Goal: Find specific page/section: Find specific page/section

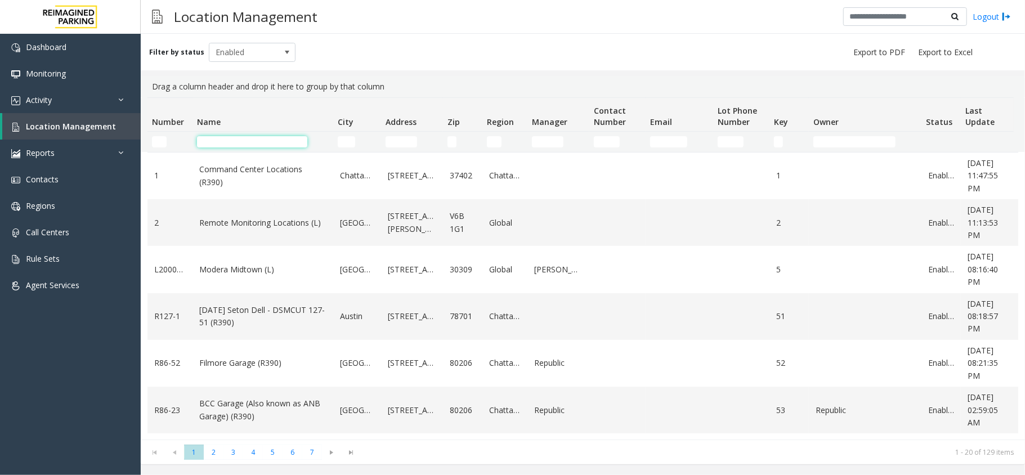
click at [242, 140] on input "Name Filter" at bounding box center [252, 141] width 110 height 11
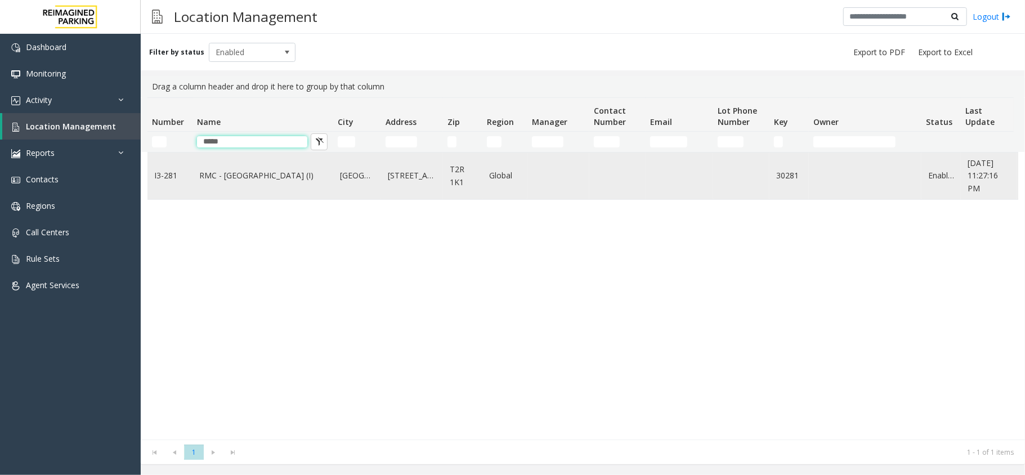
type input "*****"
click at [273, 184] on td "RMC - Mount Royal Village (I)" at bounding box center [263, 176] width 141 height 47
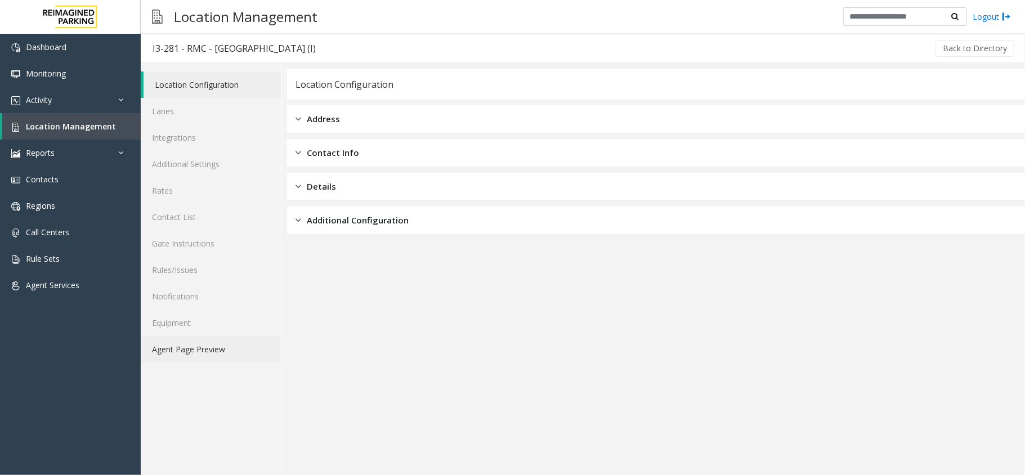
click at [176, 343] on link "Agent Page Preview" at bounding box center [211, 349] width 140 height 26
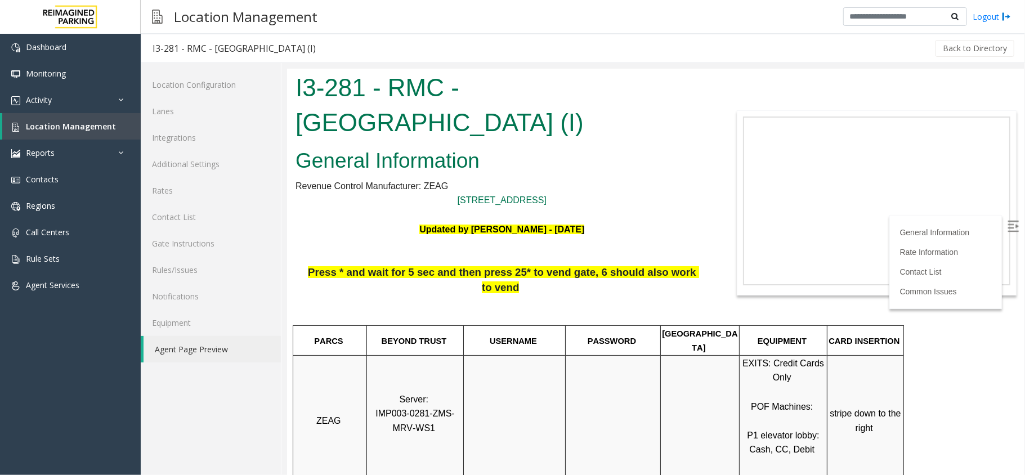
click at [1007, 226] on img at bounding box center [1012, 225] width 11 height 11
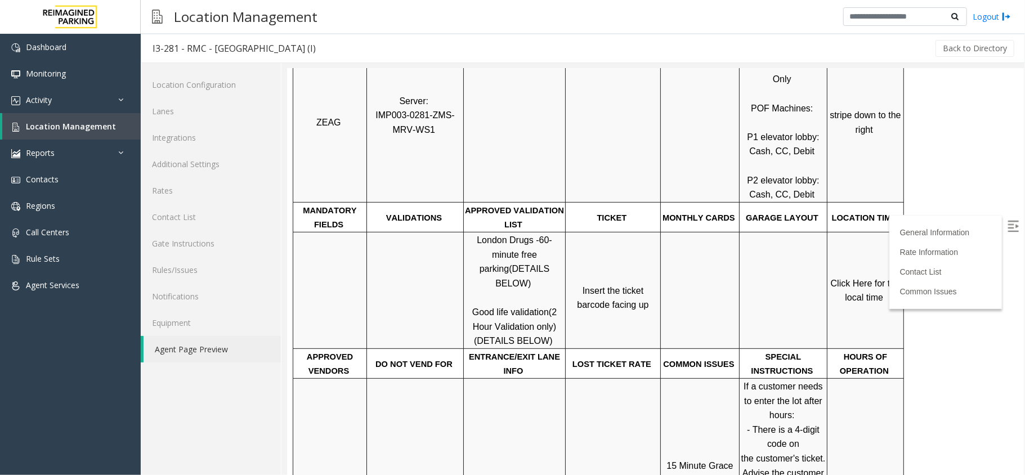
scroll to position [300, 0]
click at [865, 276] on link "Click Here for the local time" at bounding box center [866, 288] width 72 height 24
click at [189, 110] on link "Lanes" at bounding box center [211, 111] width 140 height 26
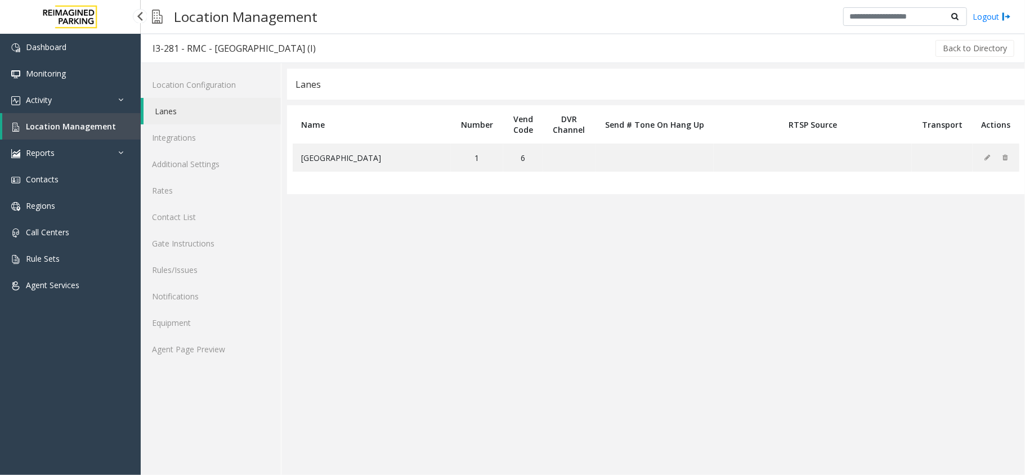
click at [69, 122] on span "Location Management" at bounding box center [71, 126] width 90 height 11
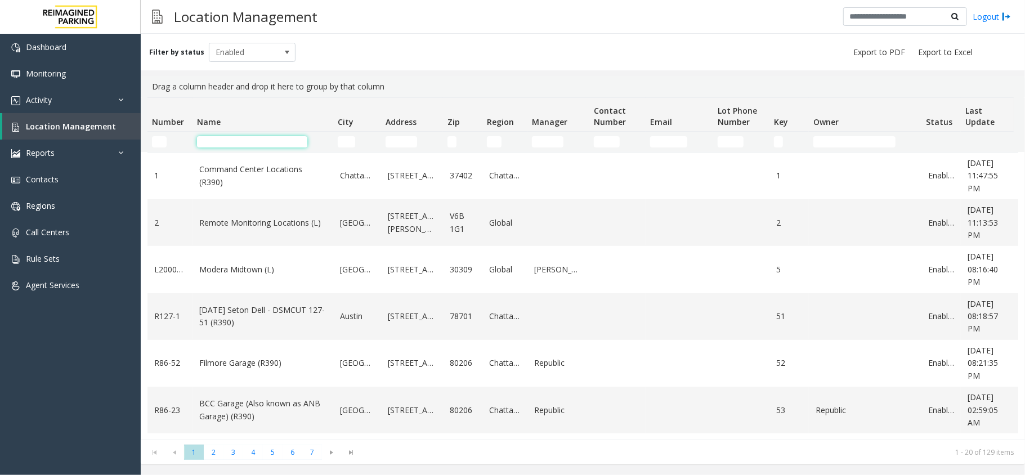
click at [223, 146] on input "Name Filter" at bounding box center [252, 141] width 110 height 11
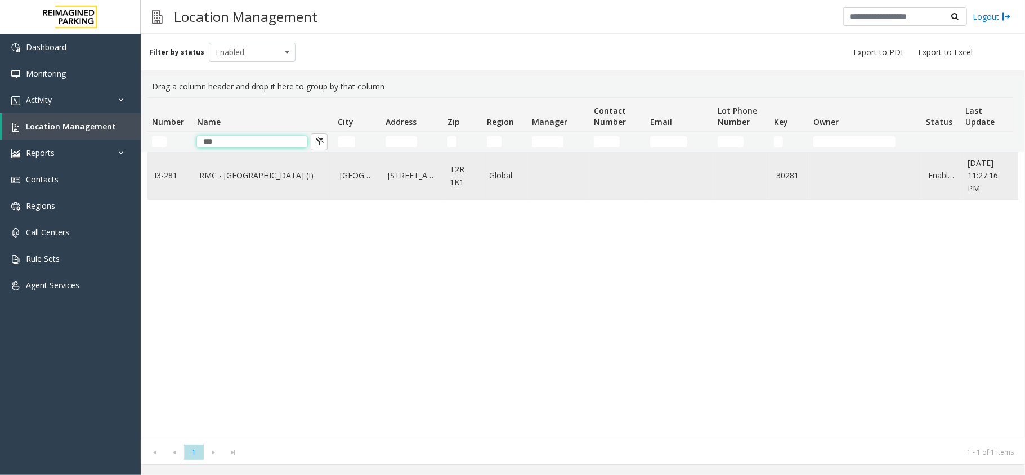
type input "***"
click at [239, 160] on td "RMC - Mount Royal Village (I)" at bounding box center [263, 176] width 141 height 47
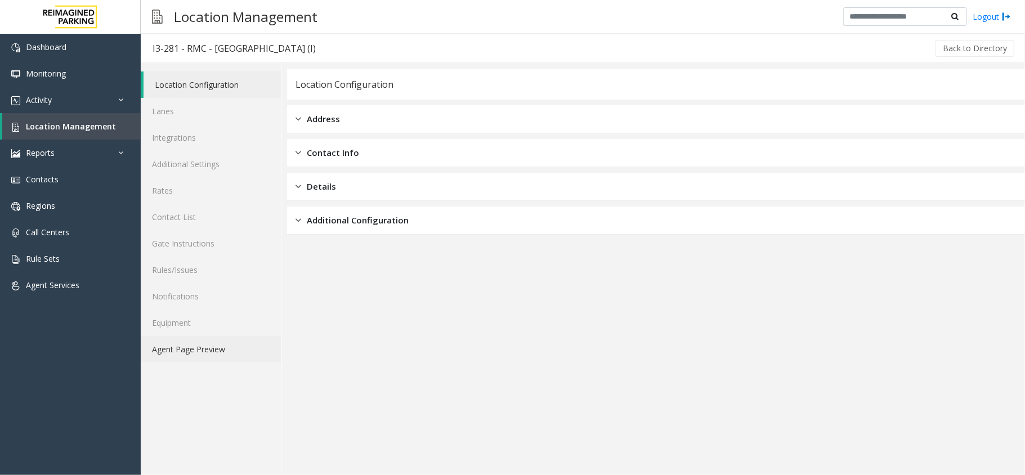
click at [195, 350] on link "Agent Page Preview" at bounding box center [211, 349] width 140 height 26
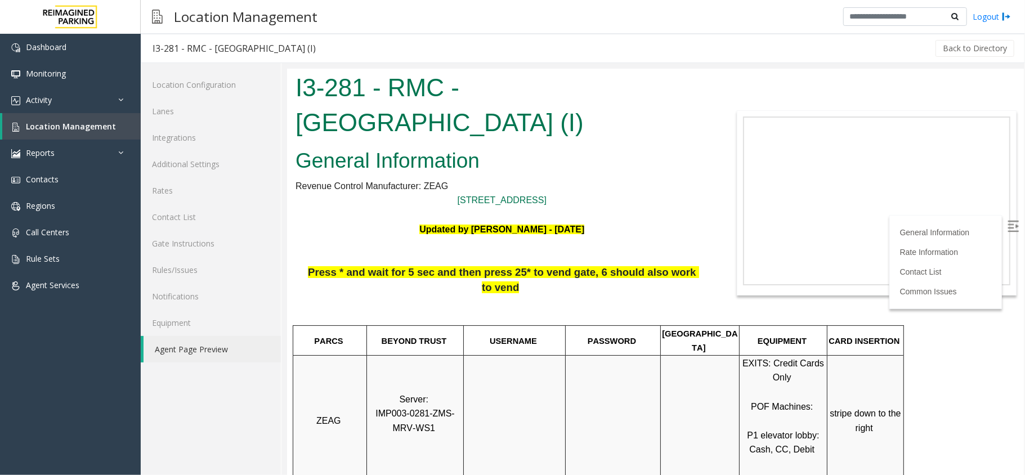
click at [1007, 227] on img at bounding box center [1012, 225] width 11 height 11
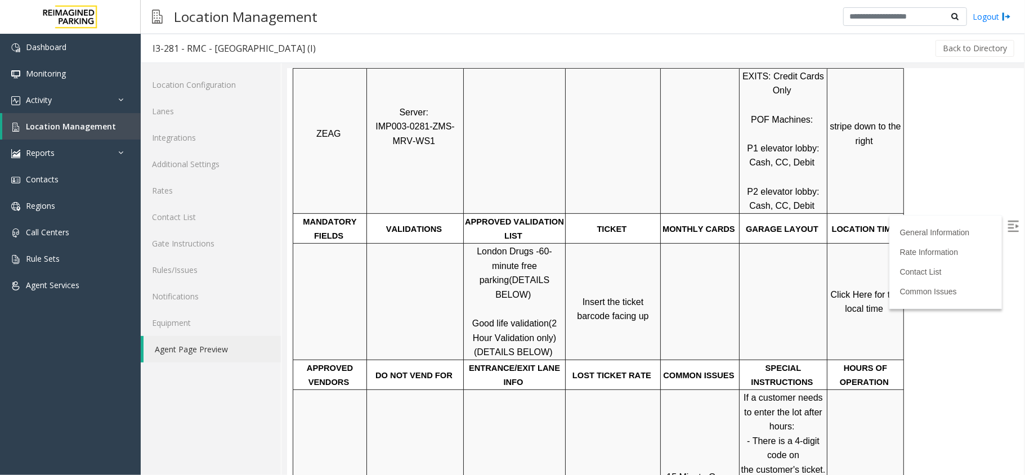
scroll to position [300, 0]
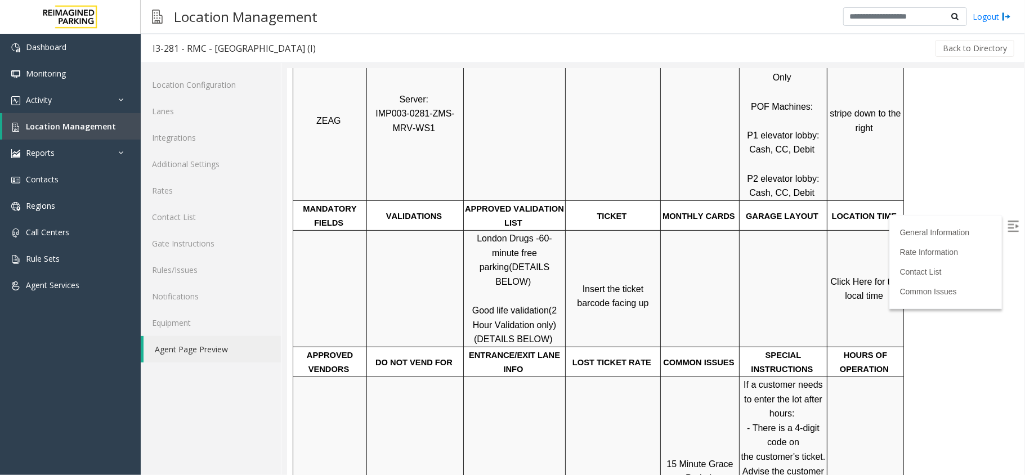
click at [868, 276] on link "Click Here for the local time" at bounding box center [866, 288] width 72 height 24
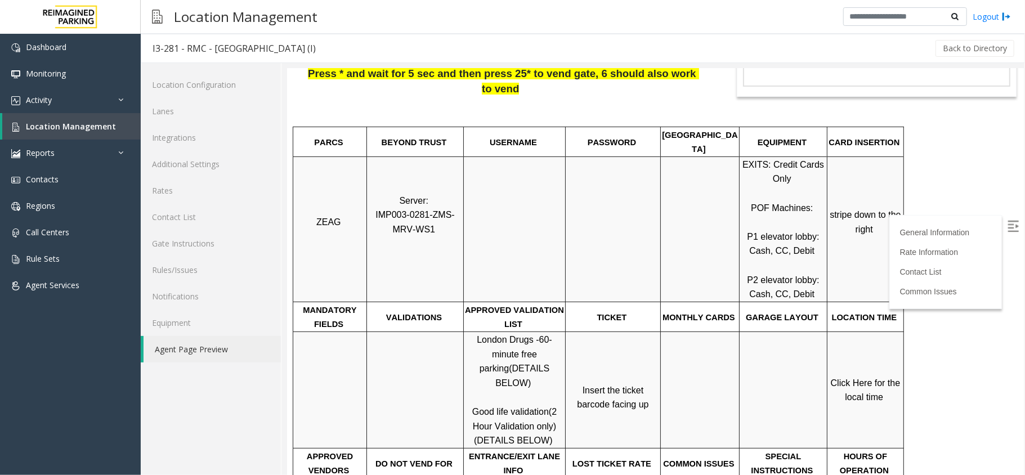
scroll to position [0, 0]
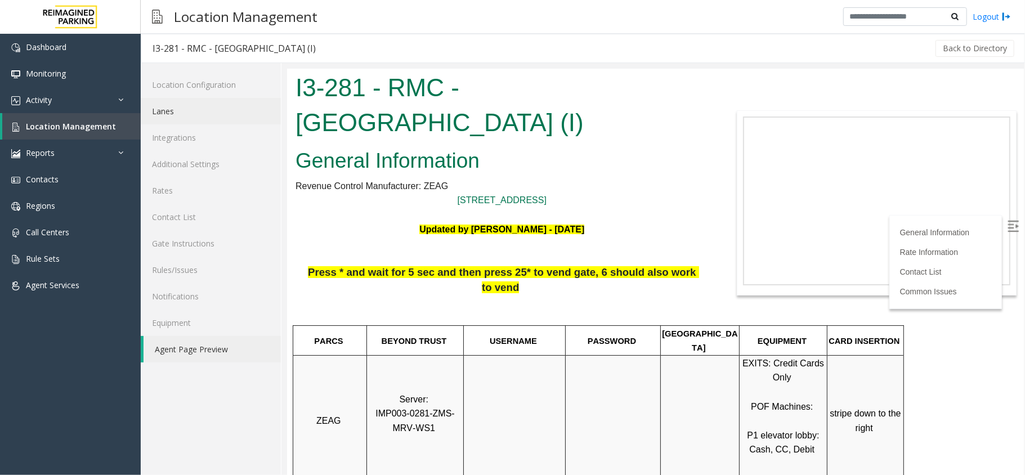
click at [185, 113] on link "Lanes" at bounding box center [211, 111] width 140 height 26
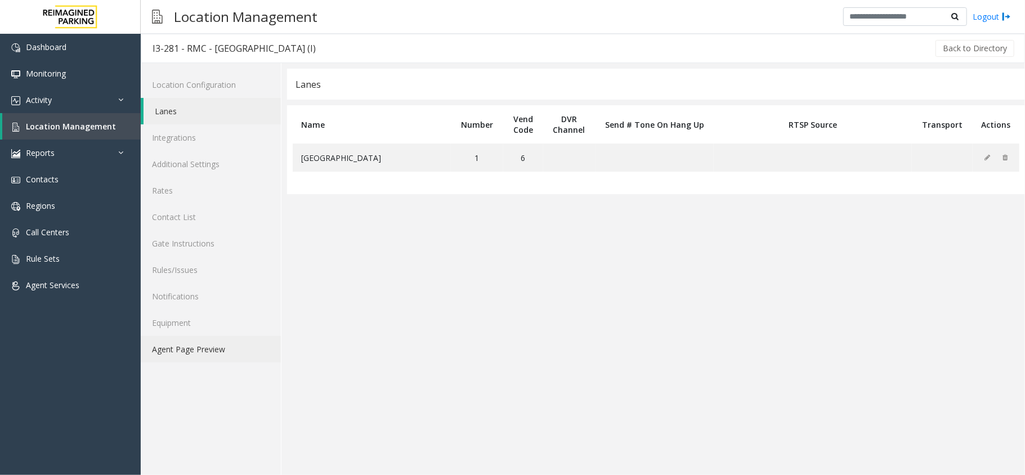
click at [205, 338] on link "Agent Page Preview" at bounding box center [211, 349] width 140 height 26
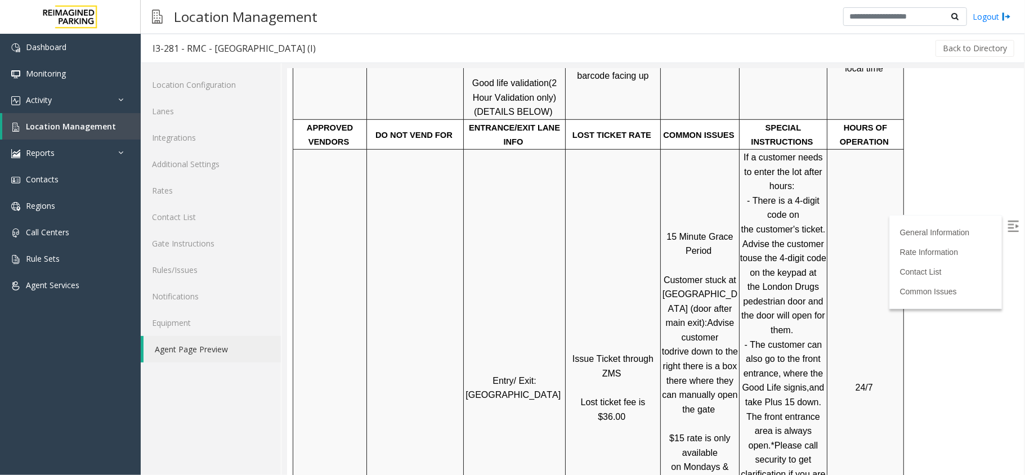
drag, startPoint x: 1017, startPoint y: 125, endPoint x: 1311, endPoint y: 301, distance: 342.6
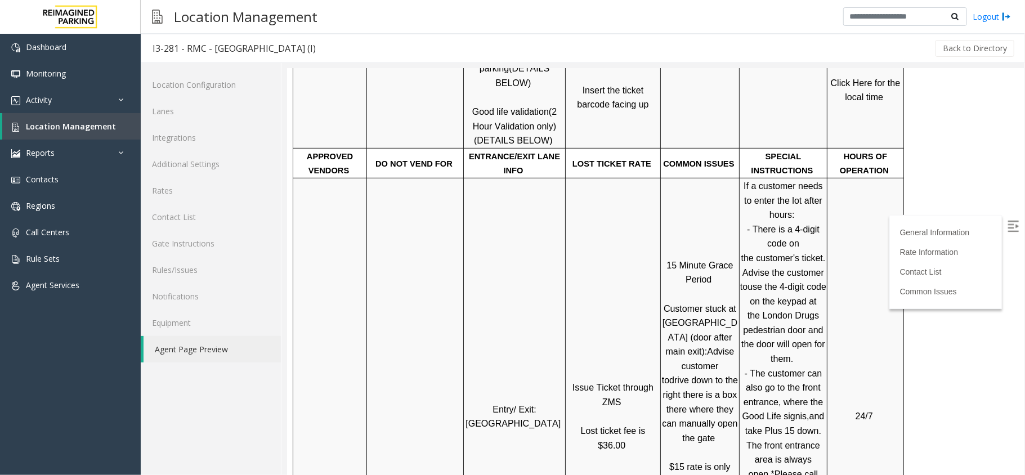
click at [1007, 229] on img at bounding box center [1012, 225] width 11 height 11
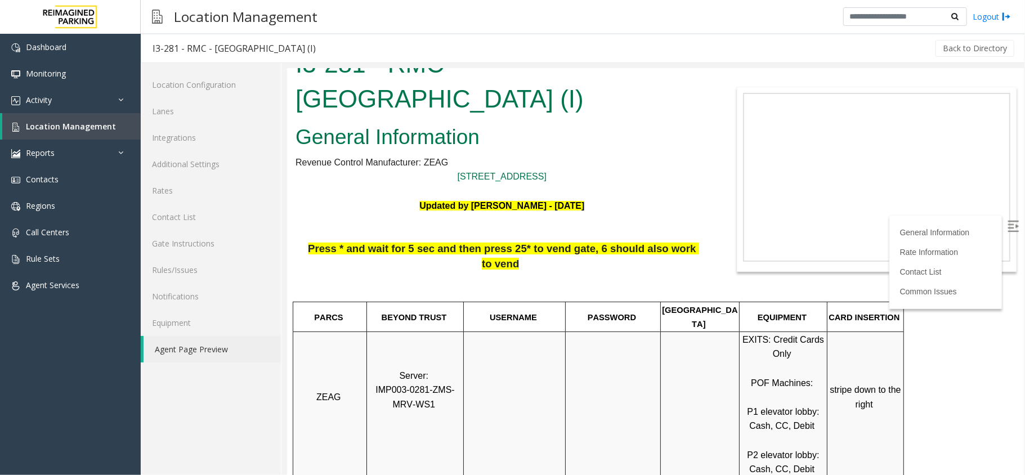
scroll to position [0, 0]
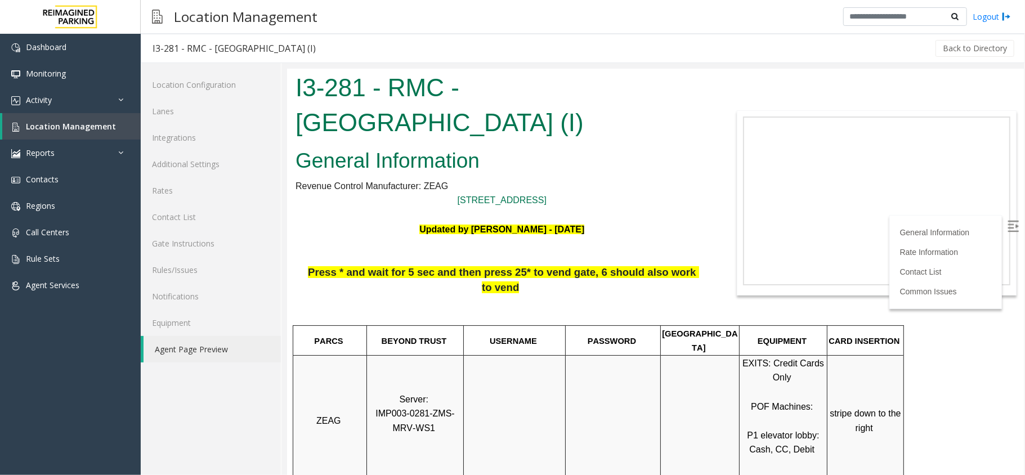
drag, startPoint x: 1023, startPoint y: 96, endPoint x: 1311, endPoint y: 159, distance: 295.0
click at [1023, 91] on html "I3-281 - RMC - Mount Royal Village (I) General Information Revenue Control Manu…" at bounding box center [655, 271] width 737 height 406
